Goal: Navigation & Orientation: Find specific page/section

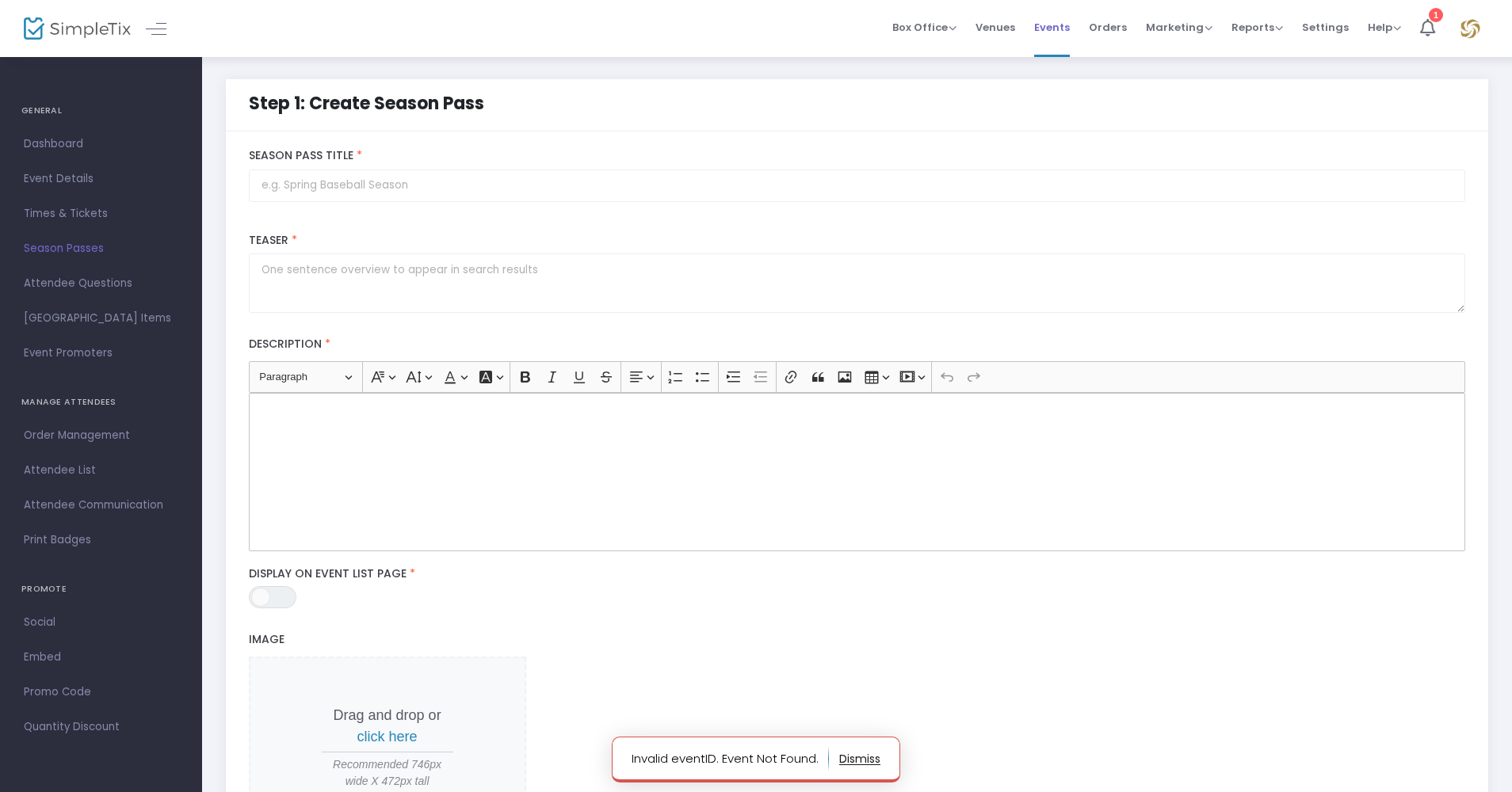
click at [1066, 23] on span "Events" at bounding box center [1052, 27] width 36 height 40
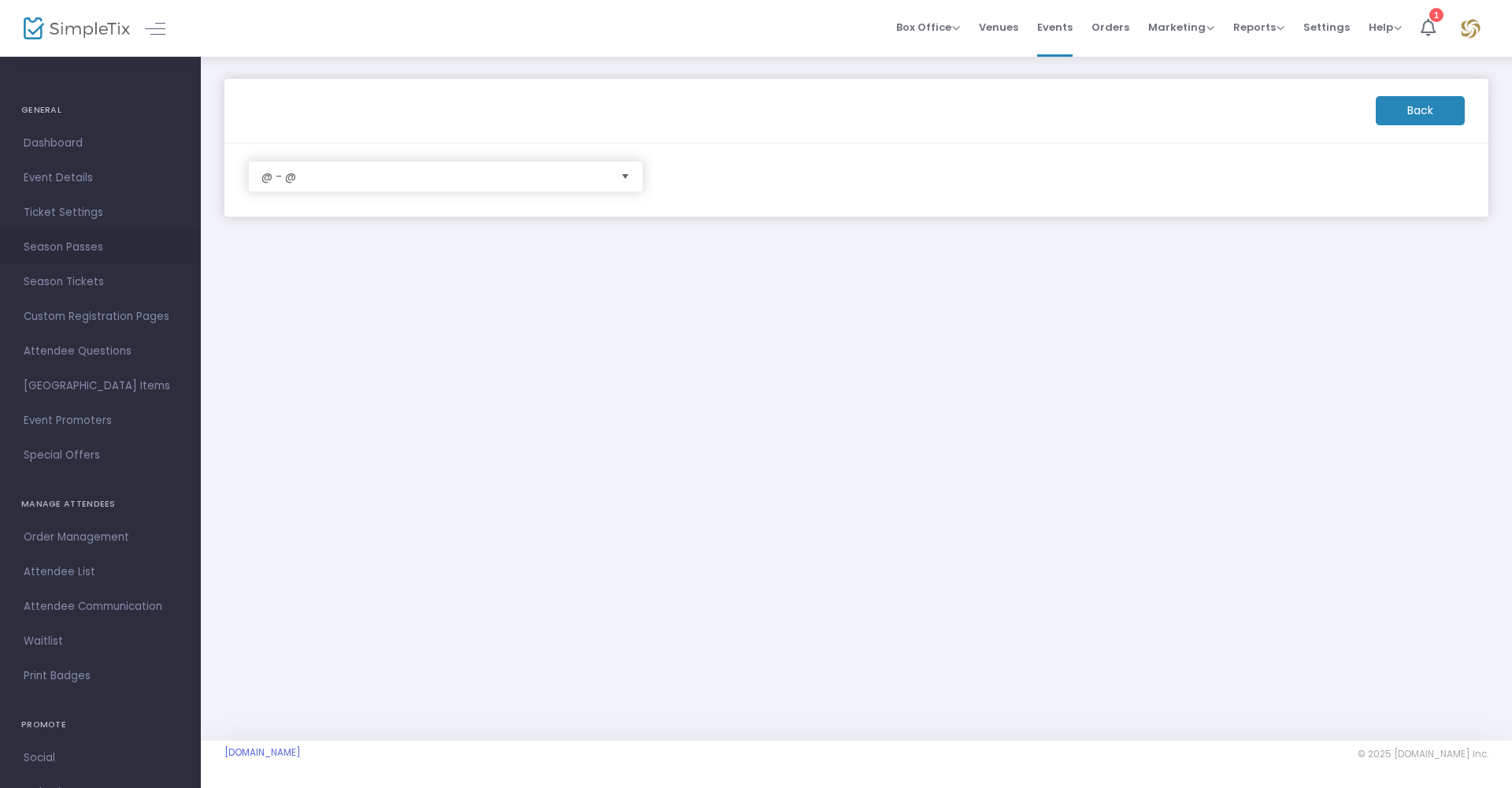
click at [100, 251] on span "Season Passes" at bounding box center [100, 247] width 154 height 21
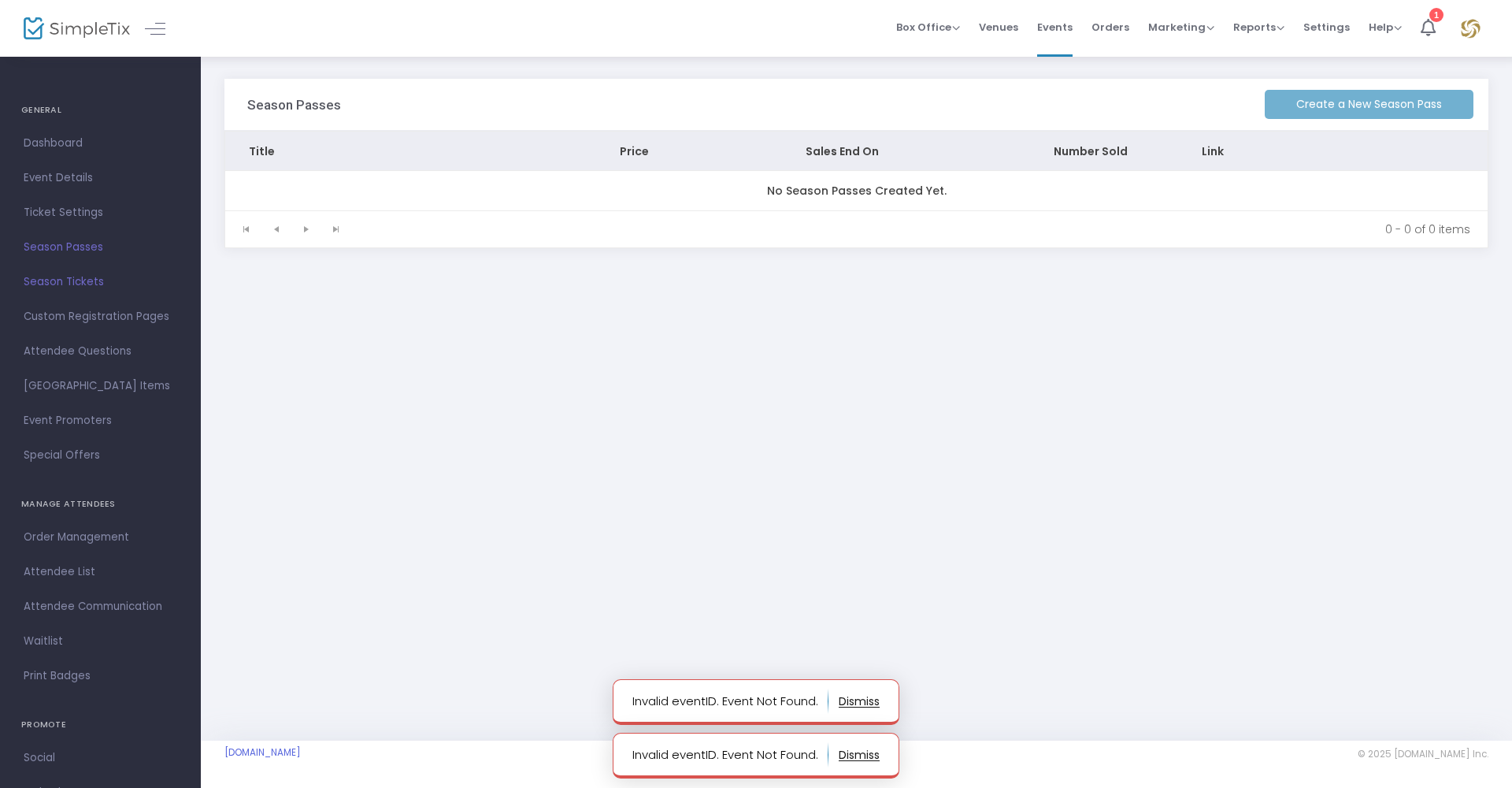
click at [62, 281] on span "Season Tickets" at bounding box center [100, 282] width 154 height 21
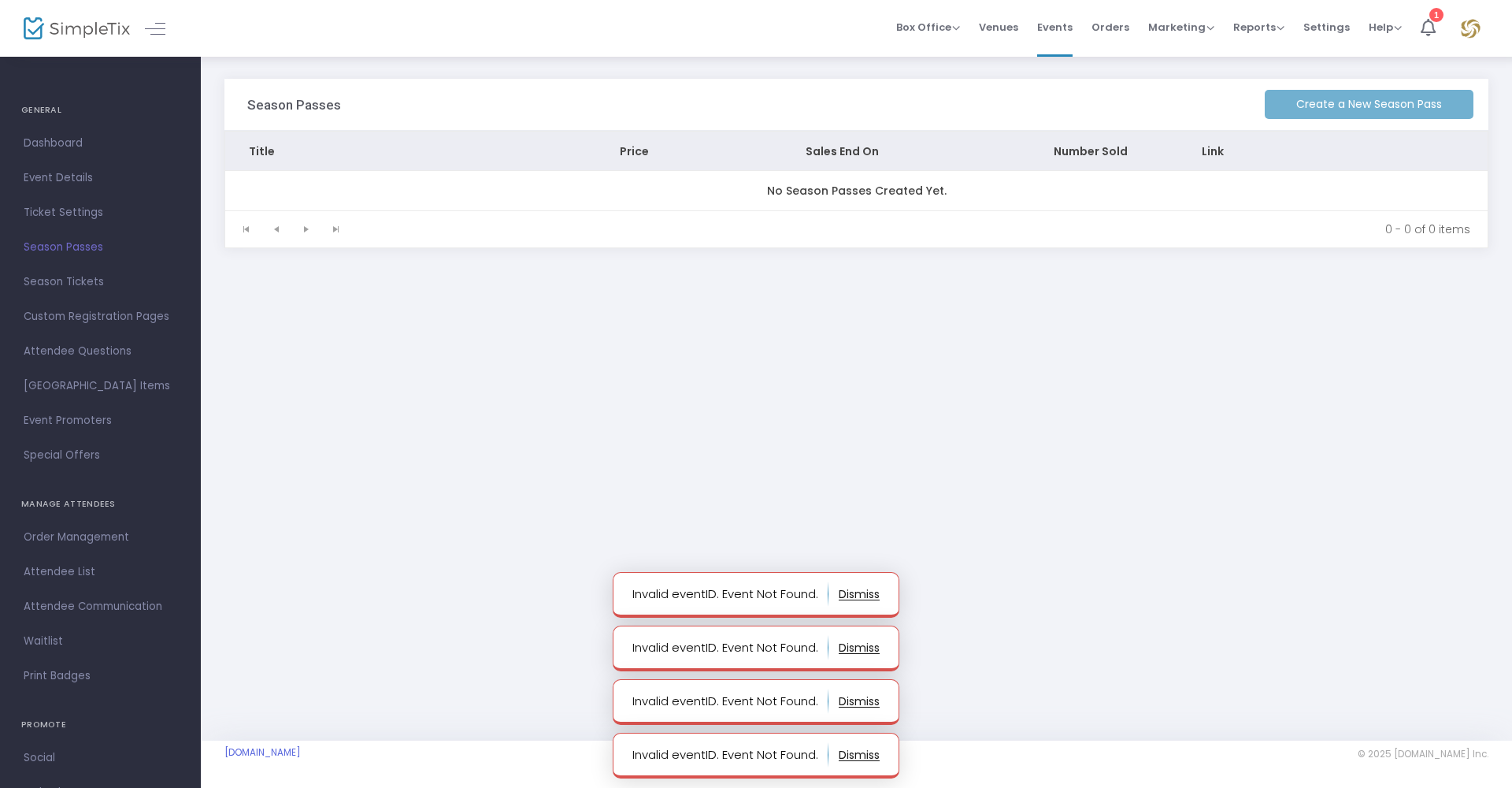
click at [74, 244] on span "Season Passes" at bounding box center [100, 247] width 154 height 21
click at [1057, 27] on span "Events" at bounding box center [1055, 27] width 36 height 40
